Goal: Information Seeking & Learning: Learn about a topic

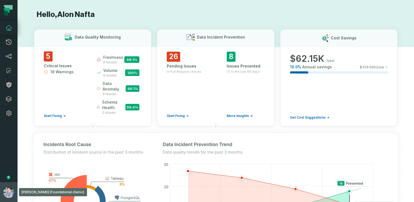
click at [4, 189] on img "button" at bounding box center [8, 192] width 11 height 11
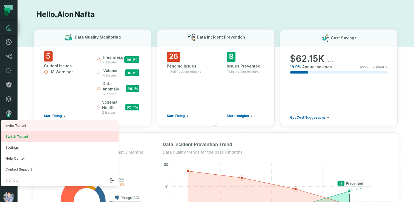
click at [20, 138] on button "Switch Tenant" at bounding box center [59, 136] width 117 height 11
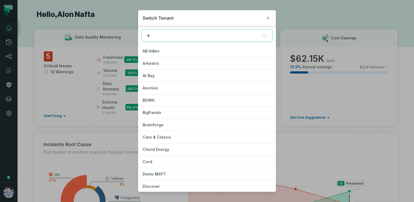
click at [170, 35] on input "search" at bounding box center [206, 35] width 131 height 13
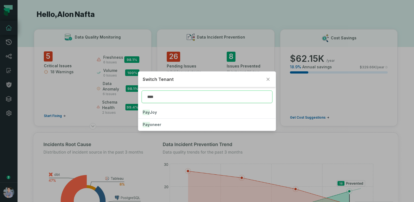
type input "*****"
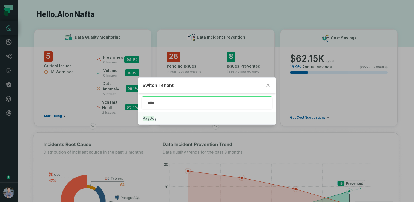
click at [150, 117] on mark "PayJo" at bounding box center [149, 118] width 12 height 5
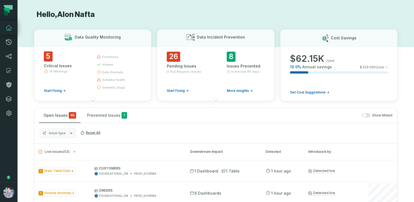
click at [15, 7] on icon at bounding box center [8, 10] width 16 height 16
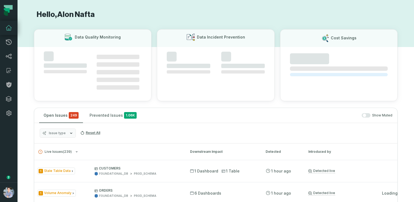
click at [8, 157] on button "button" at bounding box center [9, 151] width 18 height 62
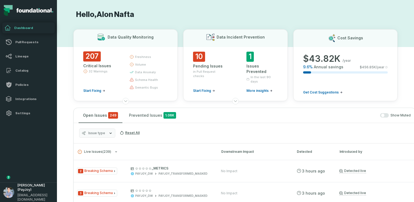
click at [14, 151] on button "button" at bounding box center [28, 151] width 57 height 62
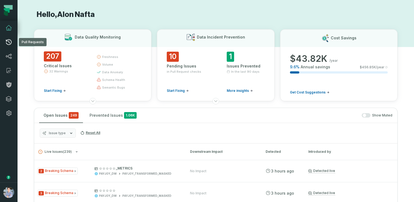
click at [11, 42] on icon at bounding box center [9, 42] width 6 height 6
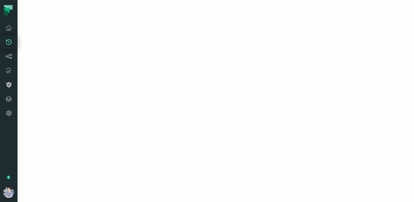
click at [69, 47] on div at bounding box center [216, 101] width 396 height 202
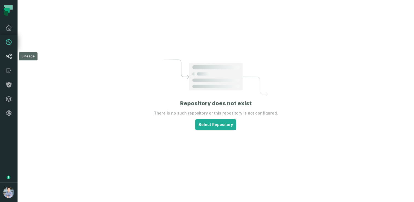
click at [10, 59] on icon at bounding box center [9, 56] width 6 height 5
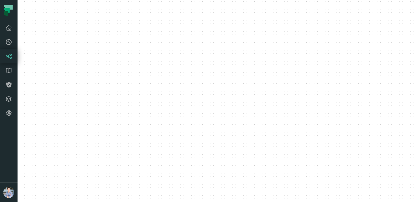
click at [11, 41] on icon at bounding box center [9, 42] width 6 height 6
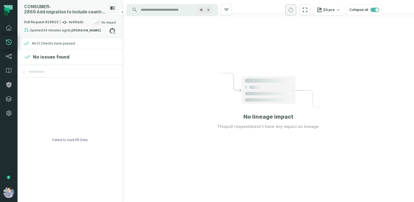
click at [65, 13] on div "CONSUMER- 2869 Add migration to include countryCode in CreditCardShipments table" at bounding box center [65, 9] width 83 height 10
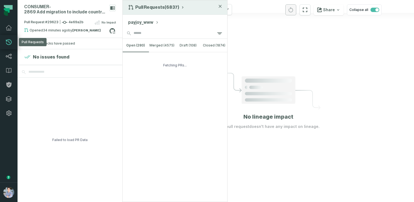
click at [144, 8] on button "Pull Requests (6837)" at bounding box center [156, 7] width 57 height 5
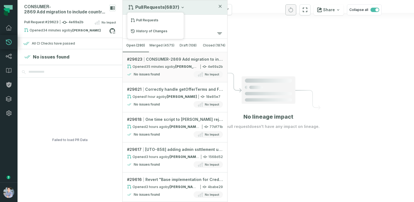
click at [144, 8] on button "Pull Requests (6837)" at bounding box center [156, 7] width 57 height 5
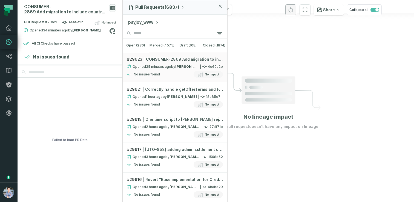
click at [143, 22] on button "payjoy_www" at bounding box center [143, 22] width 31 height 7
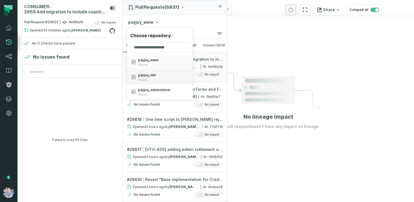
click at [147, 77] on div "payjoy_ dbt PayJoy" at bounding box center [147, 77] width 18 height 8
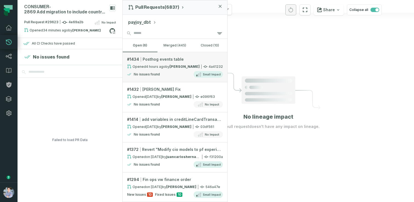
click at [158, 65] on relative-time "9/29/2025, 9:43:49 AM" at bounding box center [155, 67] width 19 height 4
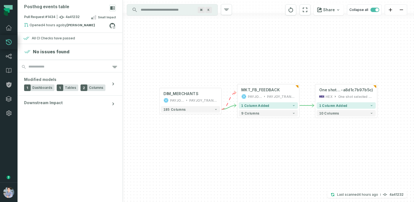
click at [169, 56] on div "+ DIM_MERCHANTS PAYJOY_DW PAYJOY_TRANSFORMED + 185 columns + MKT_FB_FEEDBACK PA…" at bounding box center [268, 101] width 291 height 202
